Goal: Transaction & Acquisition: Purchase product/service

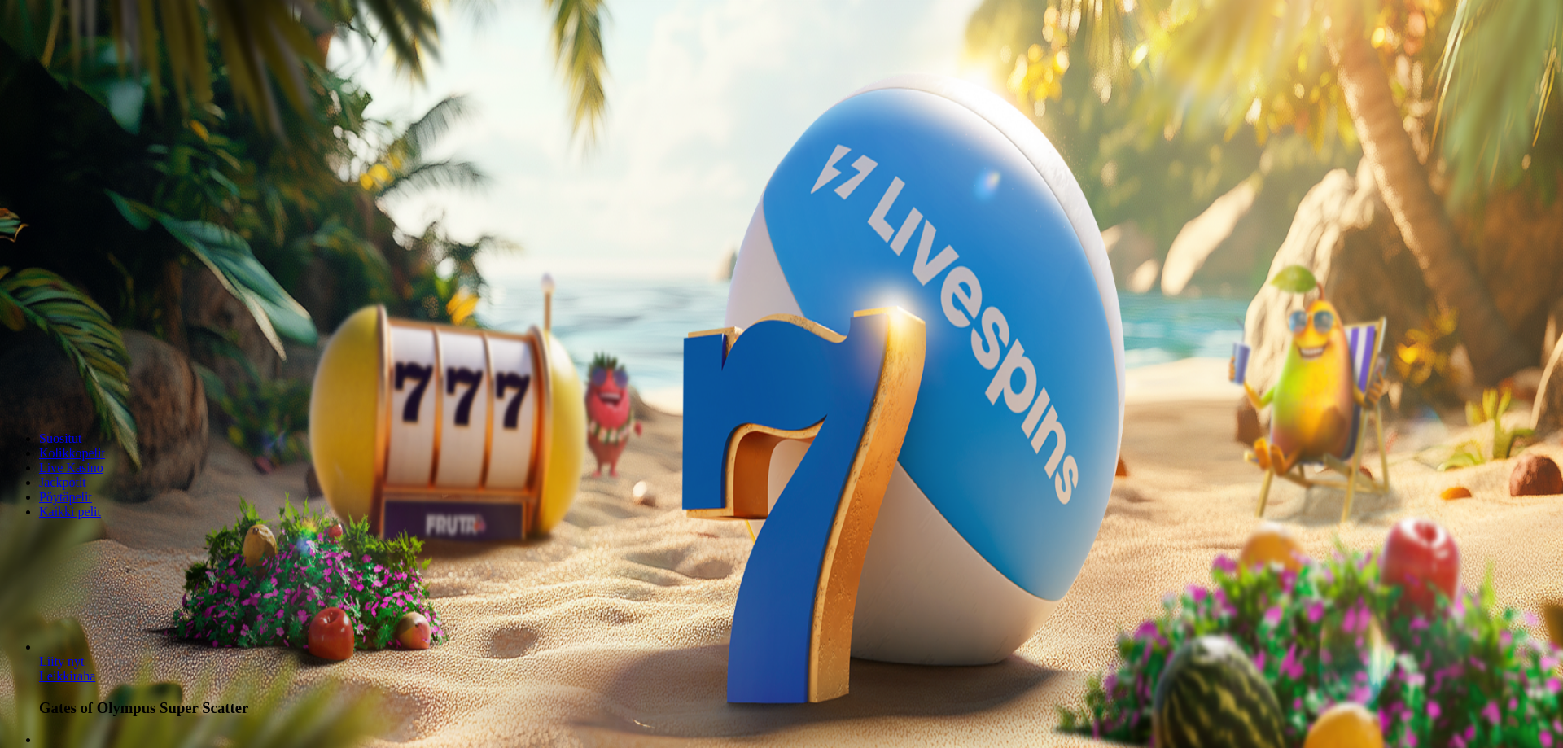
click at [13, 383] on span "minus icon" at bounding box center [13, 383] width 0 height 0
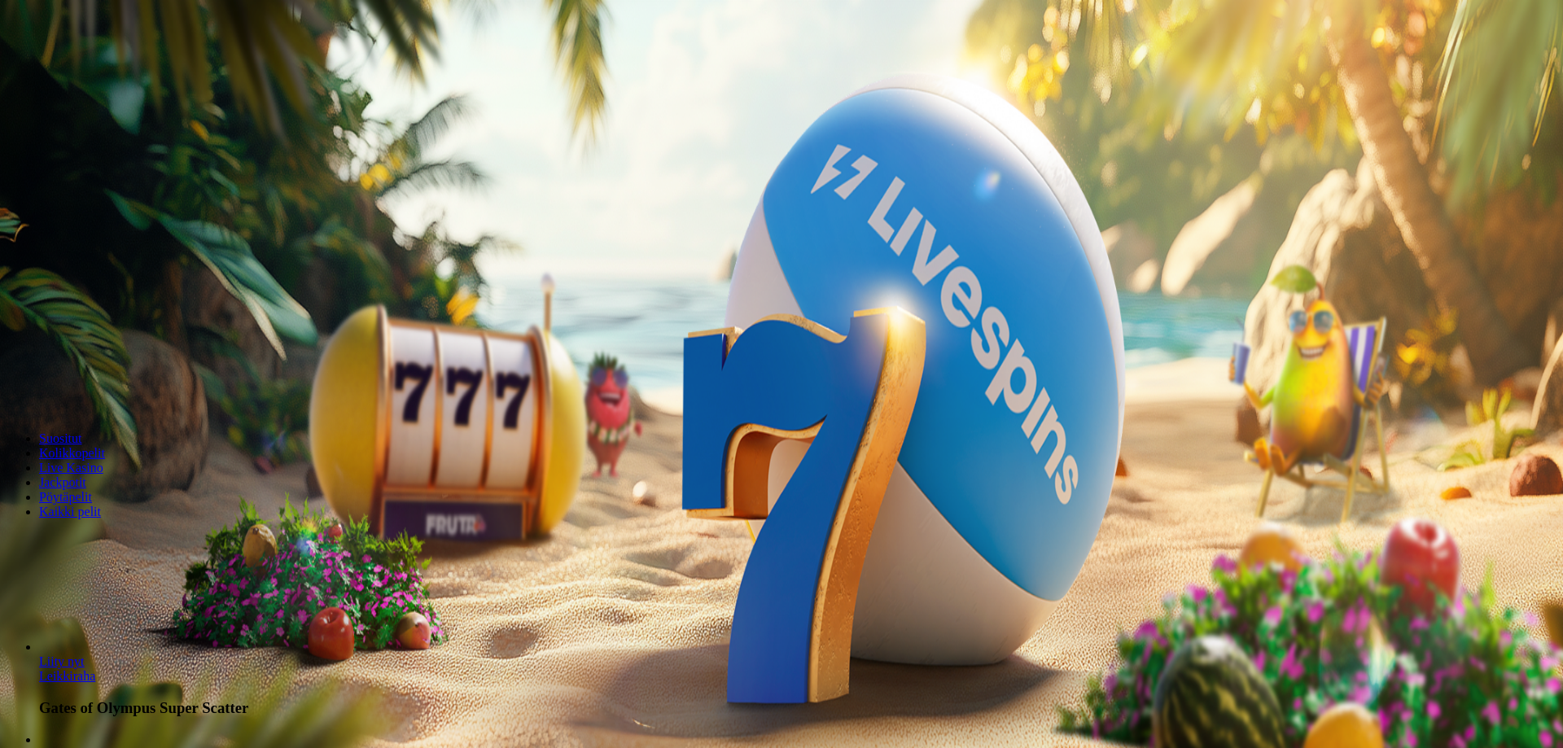
click at [13, 383] on span "minus icon" at bounding box center [13, 383] width 0 height 0
type input "**"
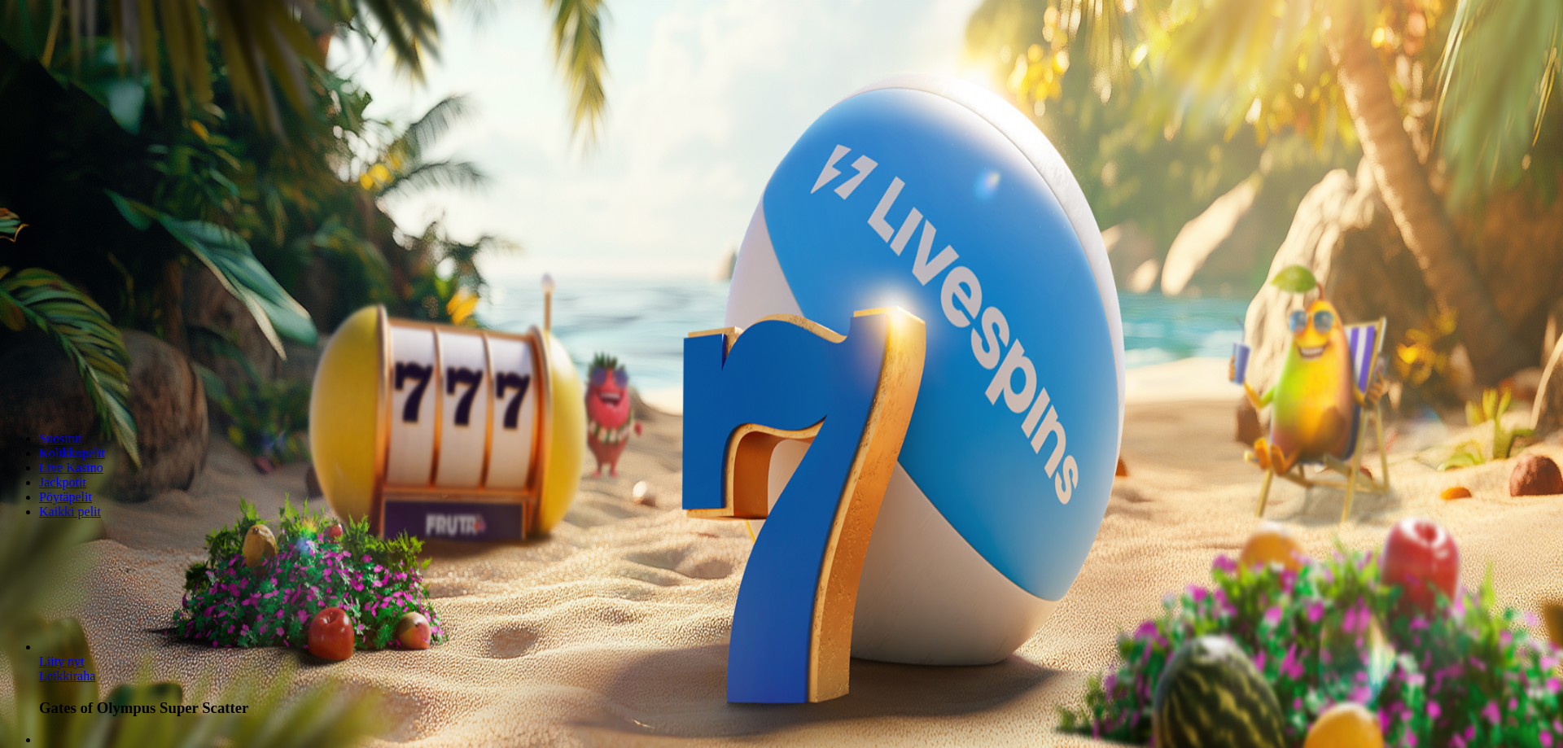
click at [85, 389] on span "Talleta ja pelaa" at bounding box center [49, 395] width 72 height 12
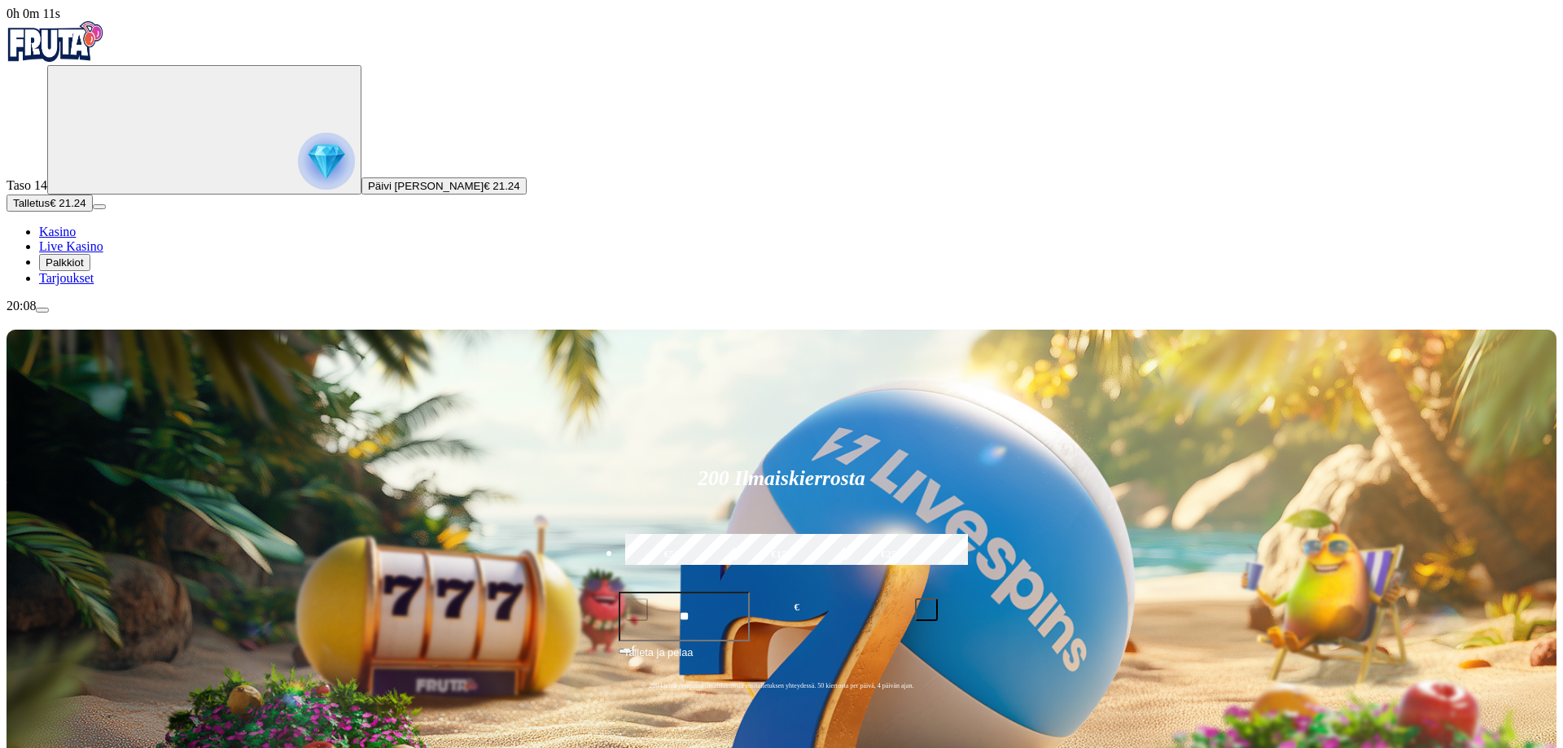
click at [76, 238] on span "Kasino" at bounding box center [57, 232] width 37 height 14
click at [101, 190] on icon "Primary" at bounding box center [176, 129] width 244 height 122
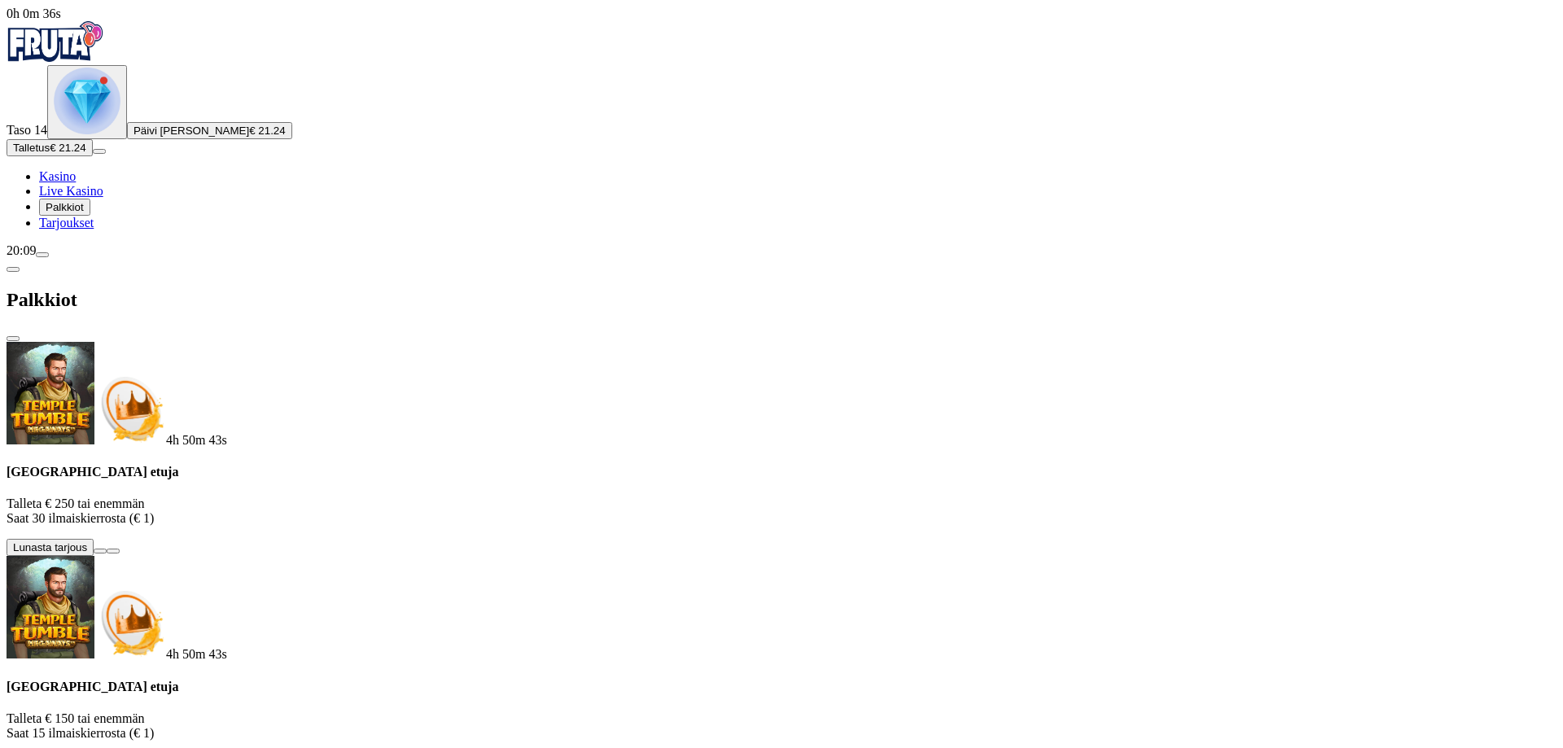
click at [76, 183] on span "Kasino" at bounding box center [57, 176] width 37 height 14
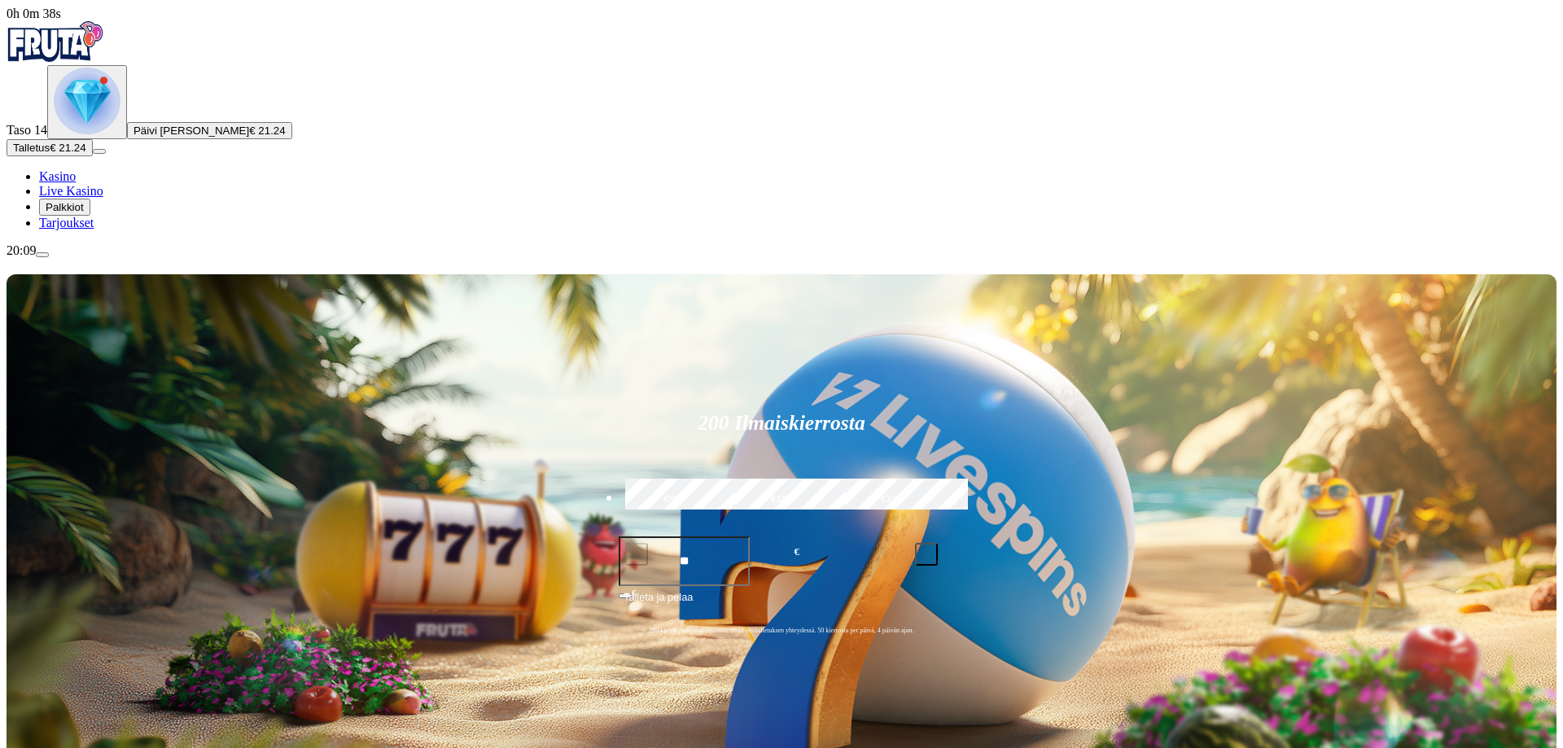
click at [76, 183] on span "Kasino" at bounding box center [57, 176] width 37 height 14
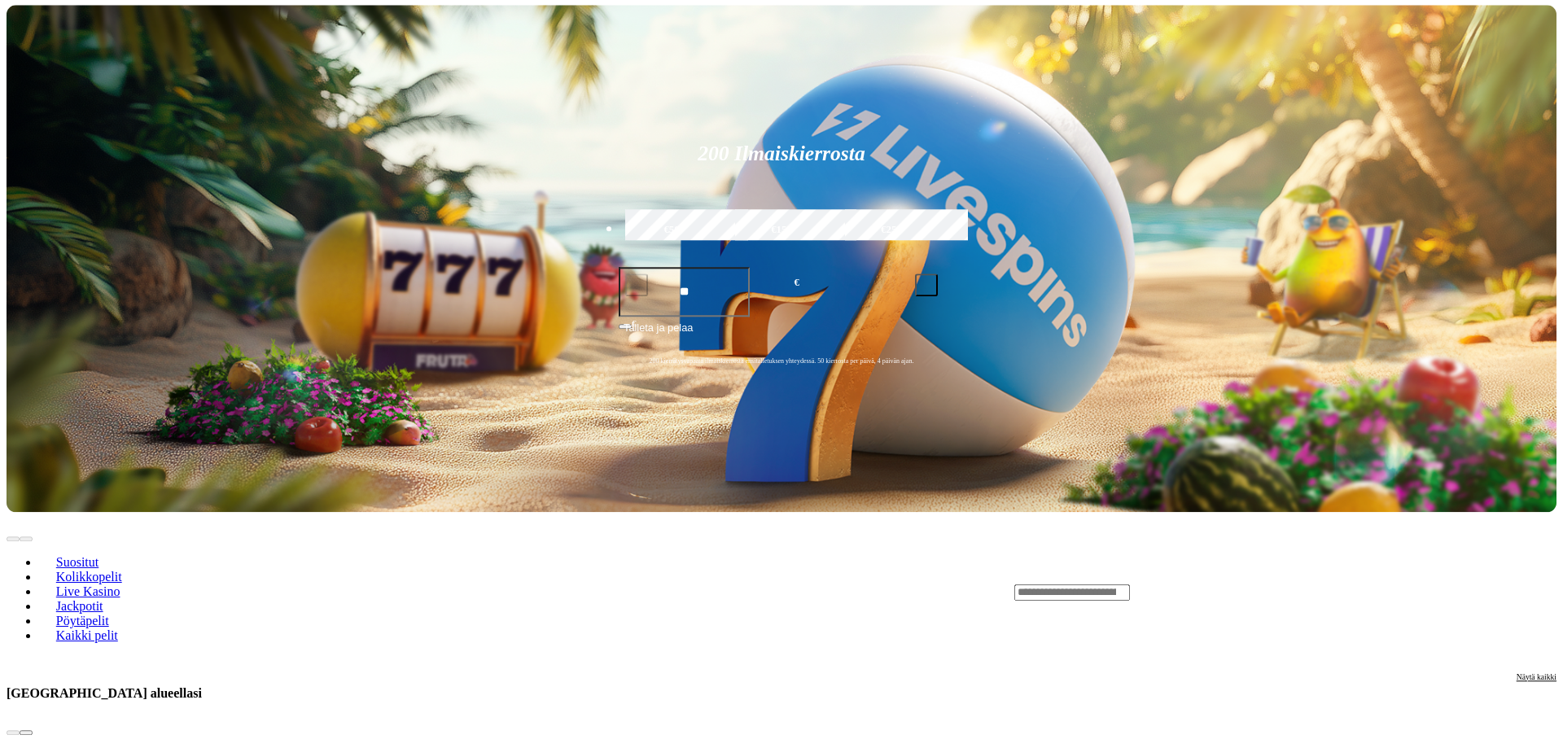
scroll to position [267, 0]
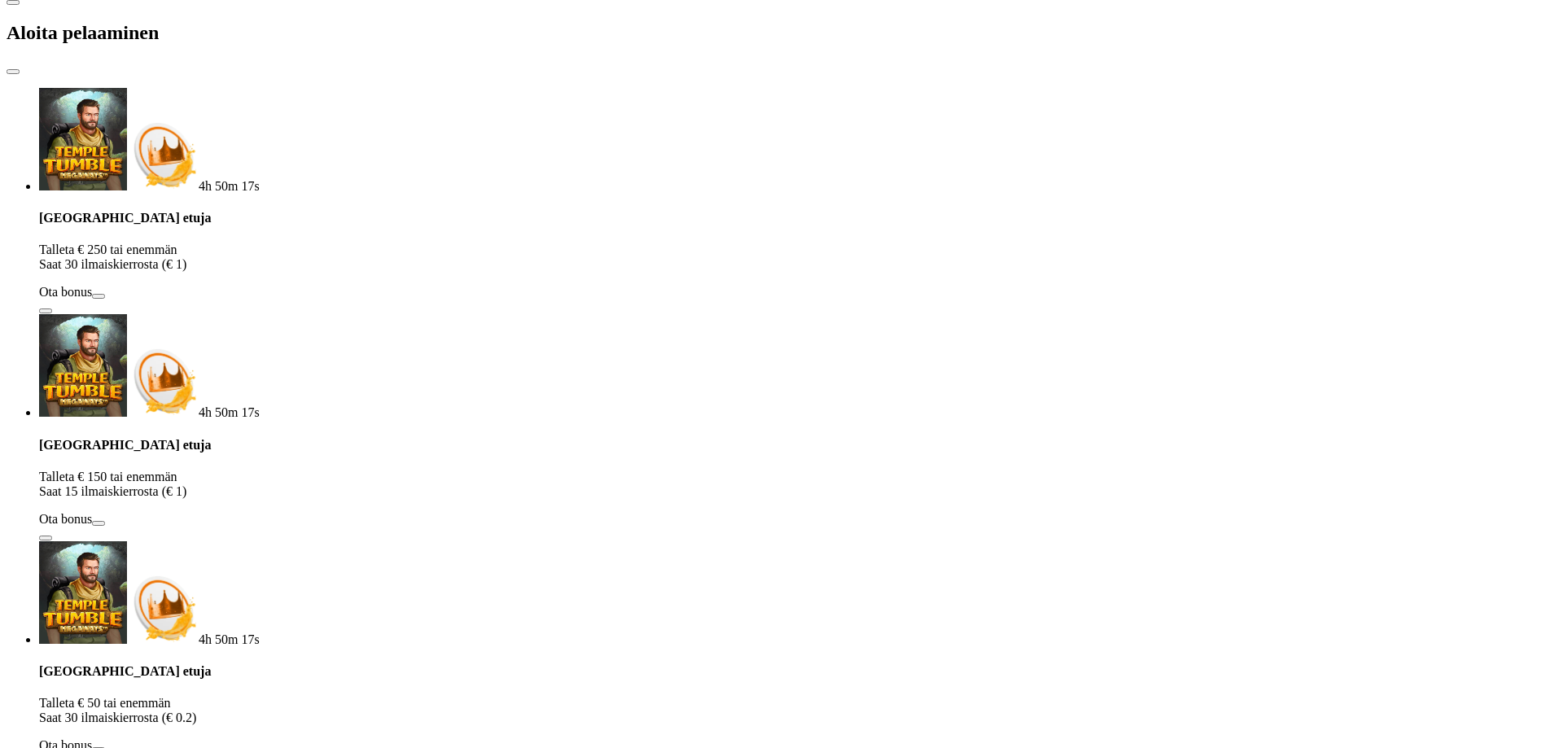
click at [13, 72] on span "close icon" at bounding box center [13, 72] width 0 height 0
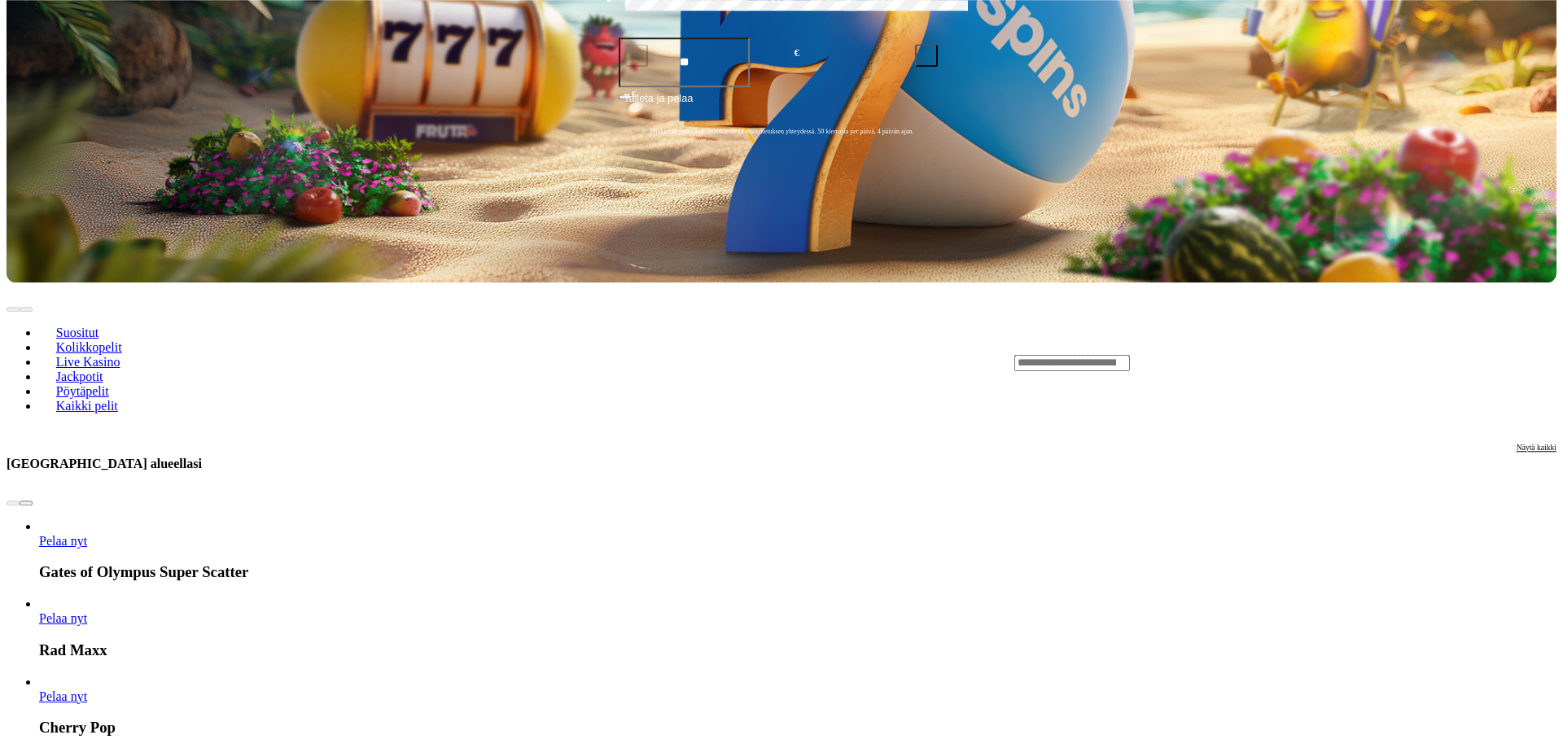
scroll to position [782, 0]
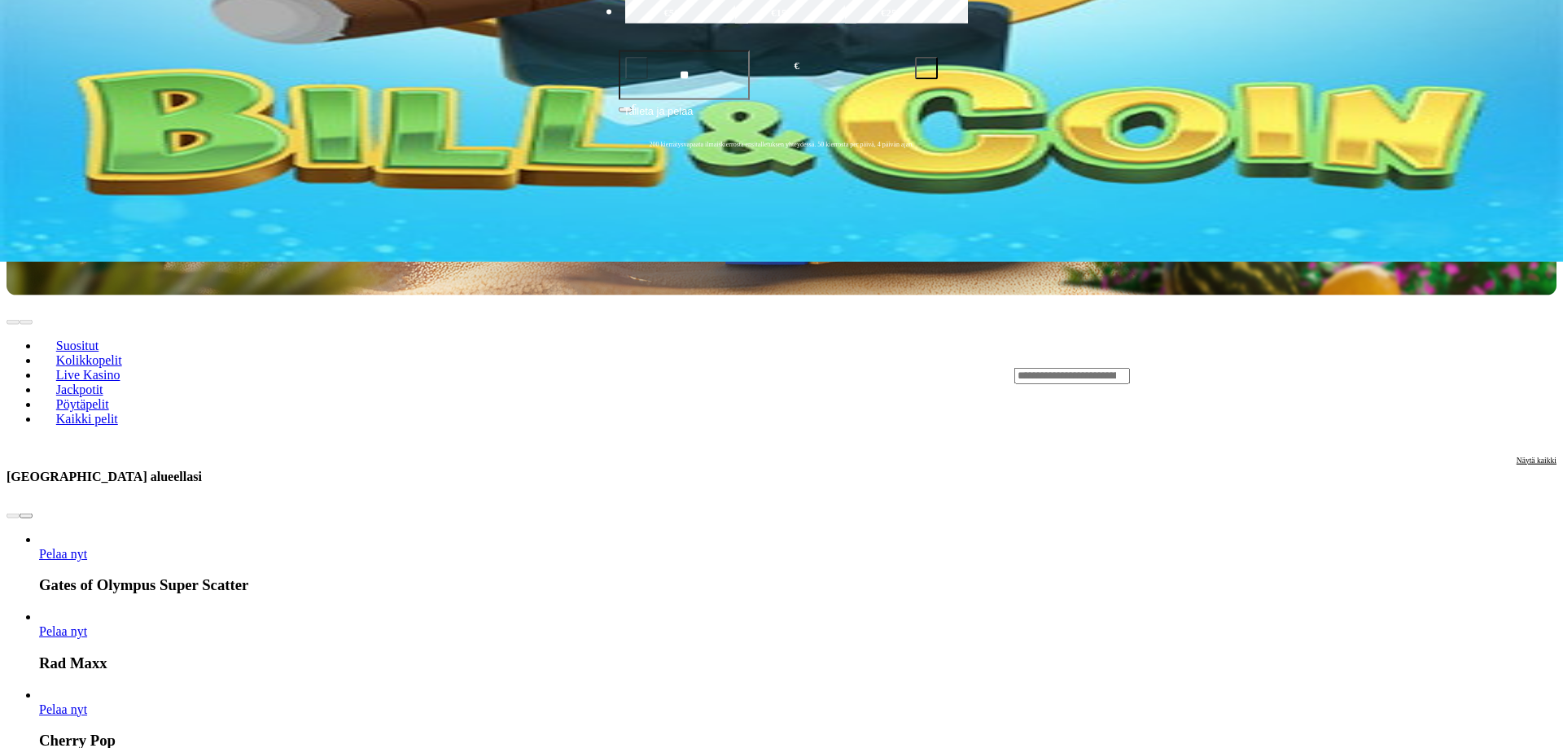
scroll to position [508, 0]
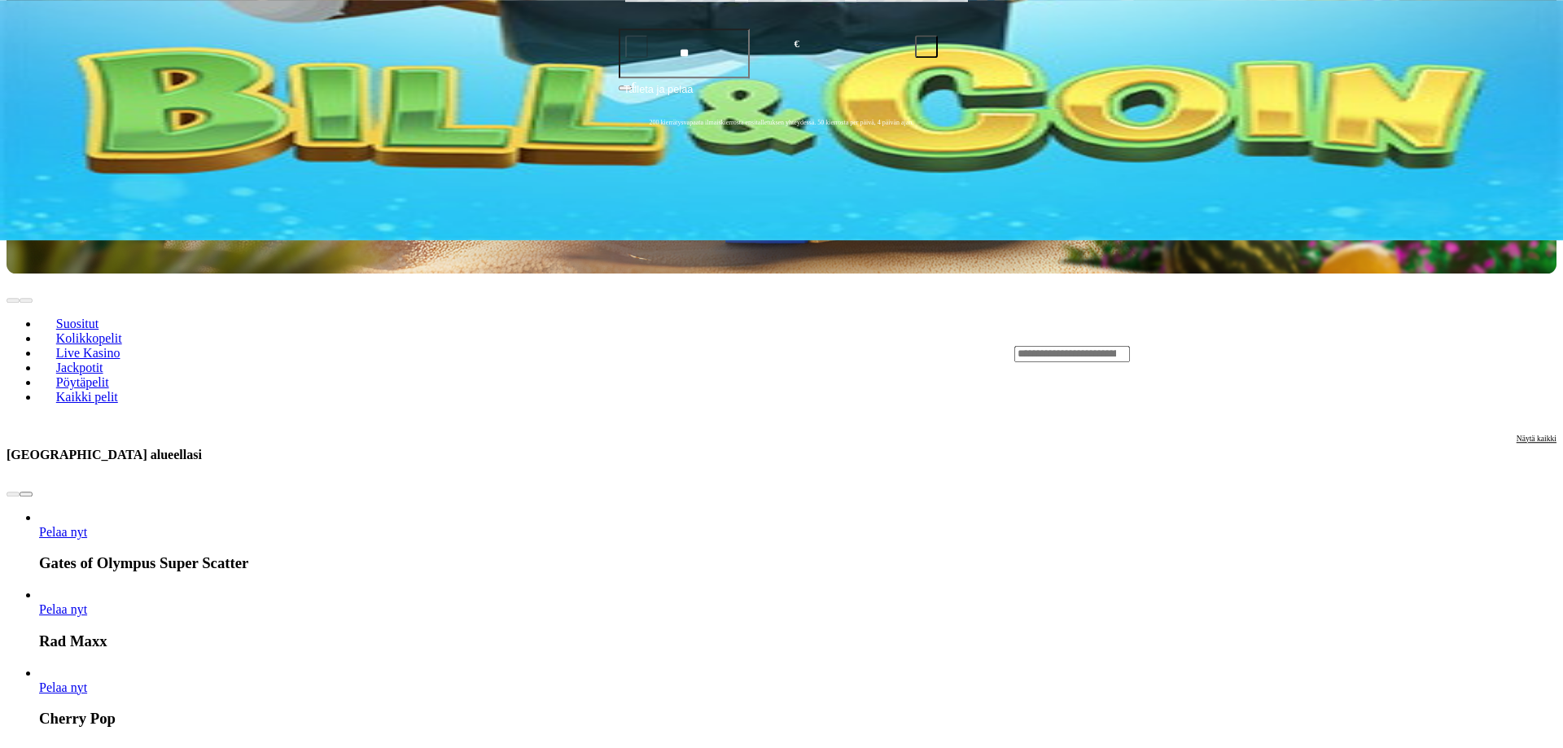
click at [26, 494] on span "chevron-right icon" at bounding box center [26, 494] width 0 height 0
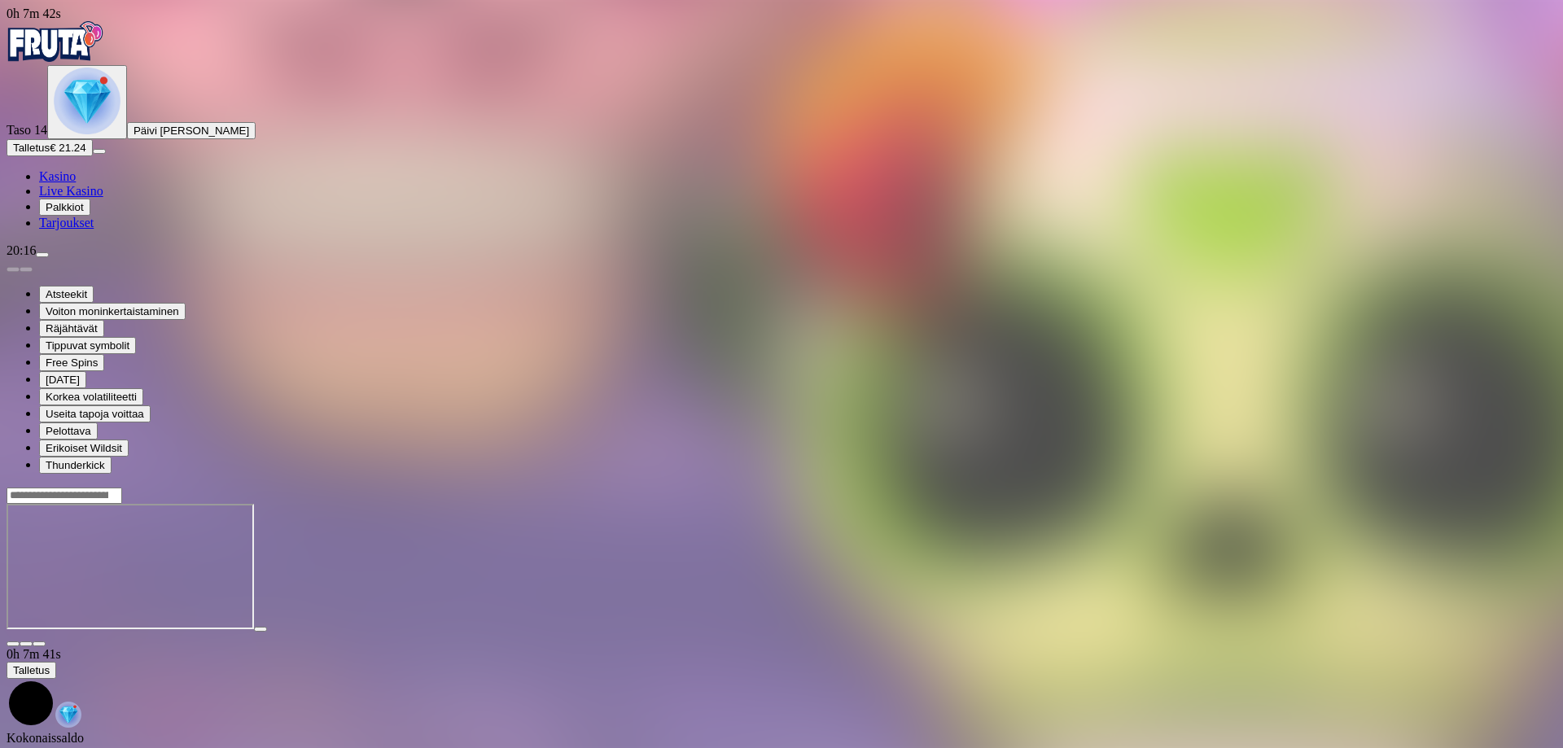
click at [13, 644] on span "close icon" at bounding box center [13, 644] width 0 height 0
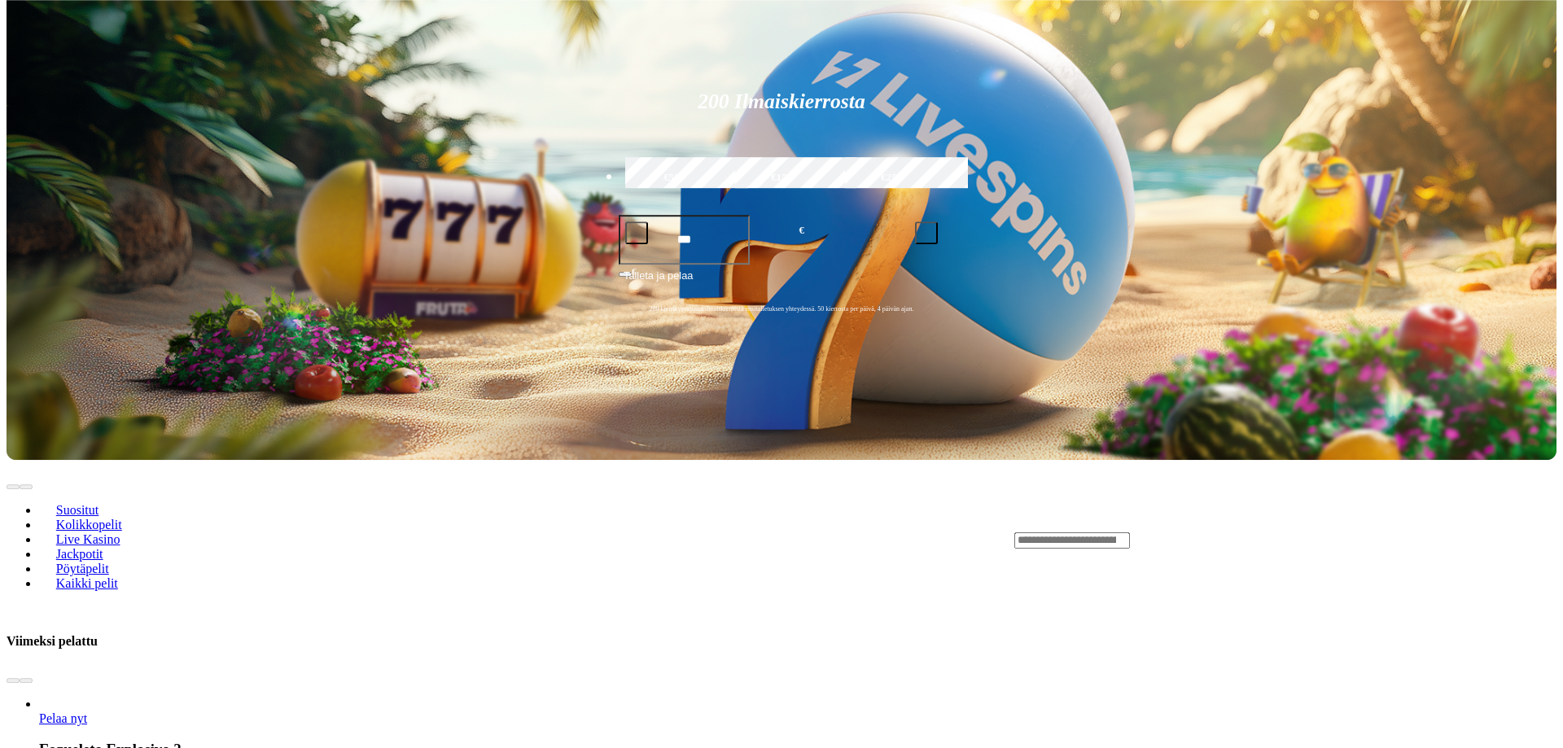
scroll to position [348, 0]
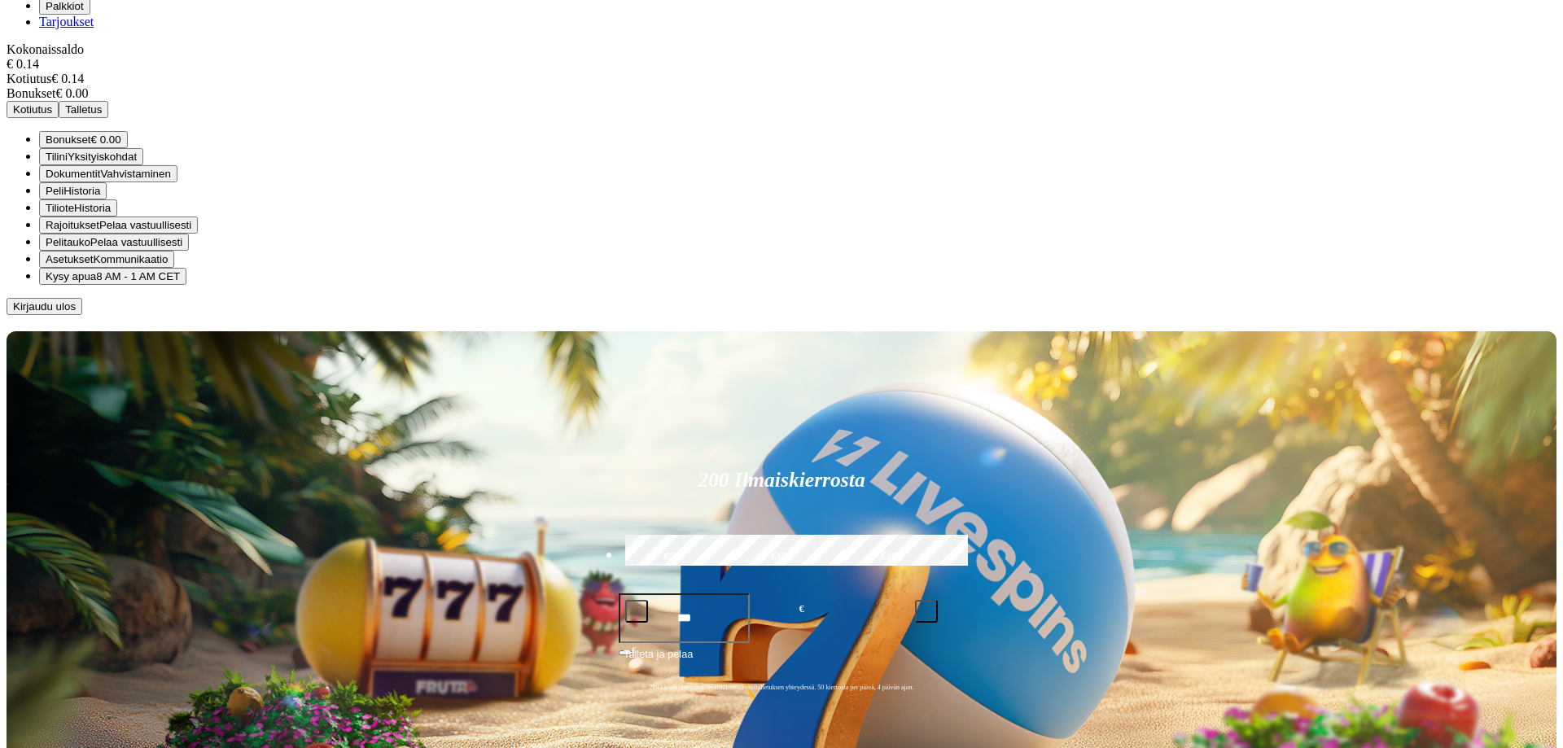
click at [76, 313] on span "Kirjaudu ulos" at bounding box center [44, 306] width 63 height 12
